Goal: Find contact information: Find contact information

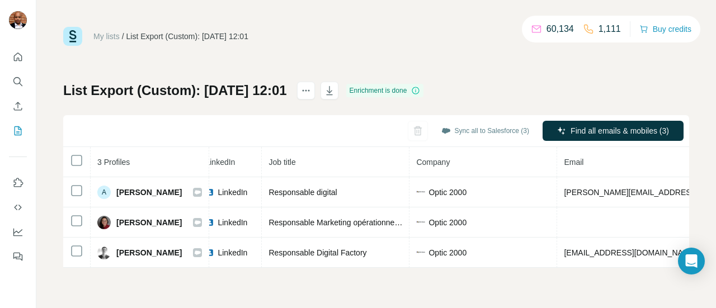
scroll to position [0, 70]
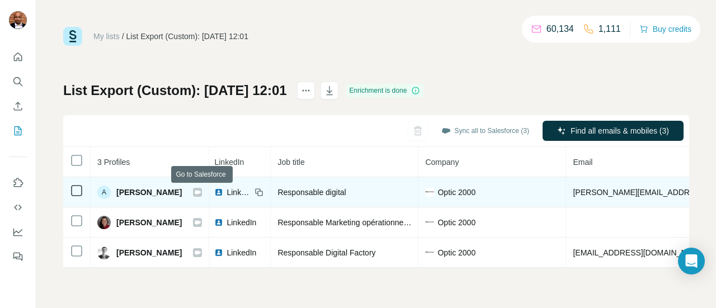
click at [201, 191] on icon at bounding box center [198, 192] width 6 height 4
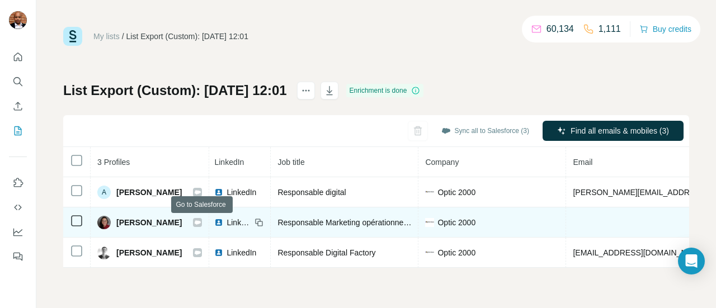
click at [201, 223] on icon at bounding box center [198, 222] width 6 height 4
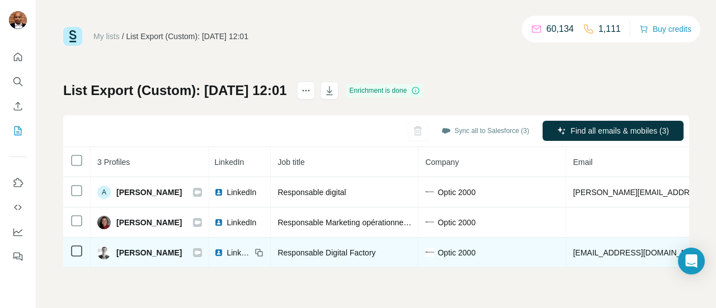
click at [201, 255] on icon at bounding box center [197, 252] width 7 height 9
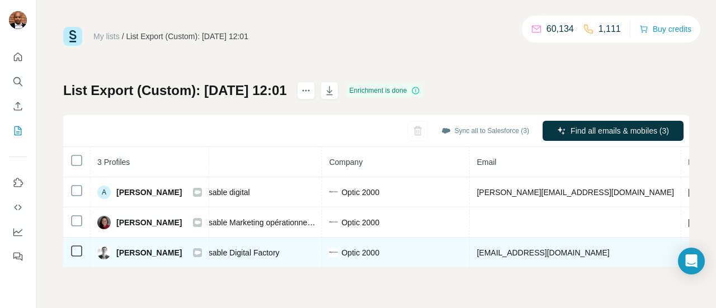
scroll to position [0, 0]
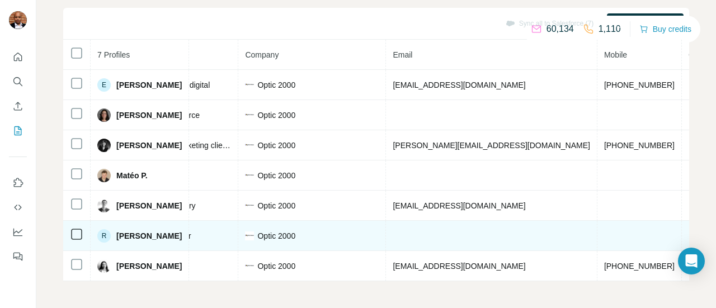
scroll to position [0, 295]
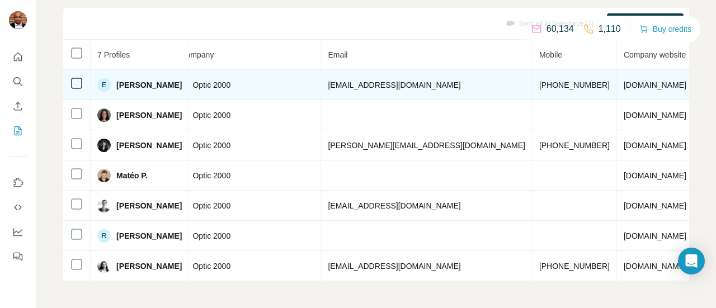
drag, startPoint x: 446, startPoint y: 79, endPoint x: 405, endPoint y: 79, distance: 41.4
click at [405, 79] on td "elodie.bedreddine@audioptic.fr" at bounding box center [426, 85] width 211 height 30
copy span "audioptic.fr"
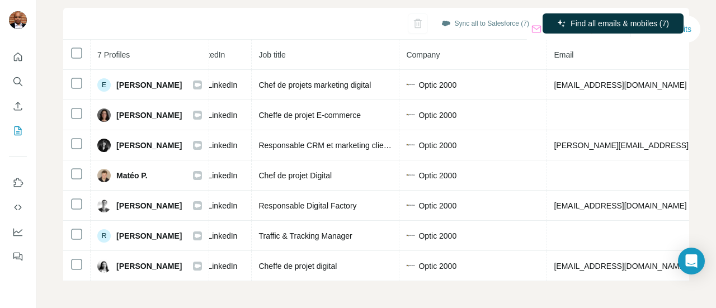
scroll to position [0, 0]
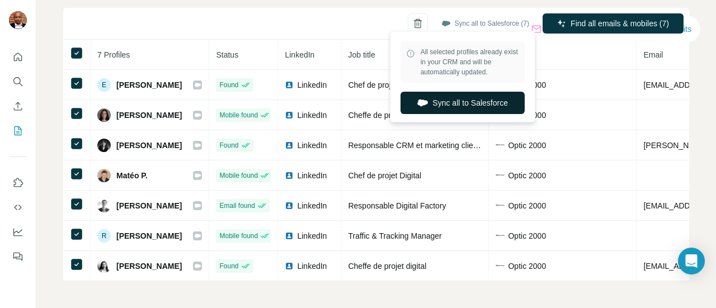
click at [476, 109] on button "Sync all to Salesforce" at bounding box center [463, 103] width 124 height 22
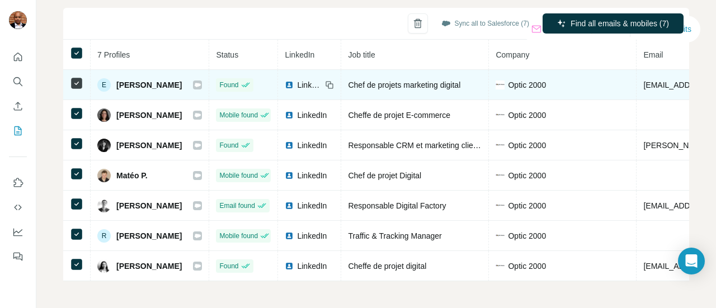
click at [520, 79] on span "Optic 2000" at bounding box center [527, 84] width 38 height 11
